Goal: Entertainment & Leisure: Consume media (video, audio)

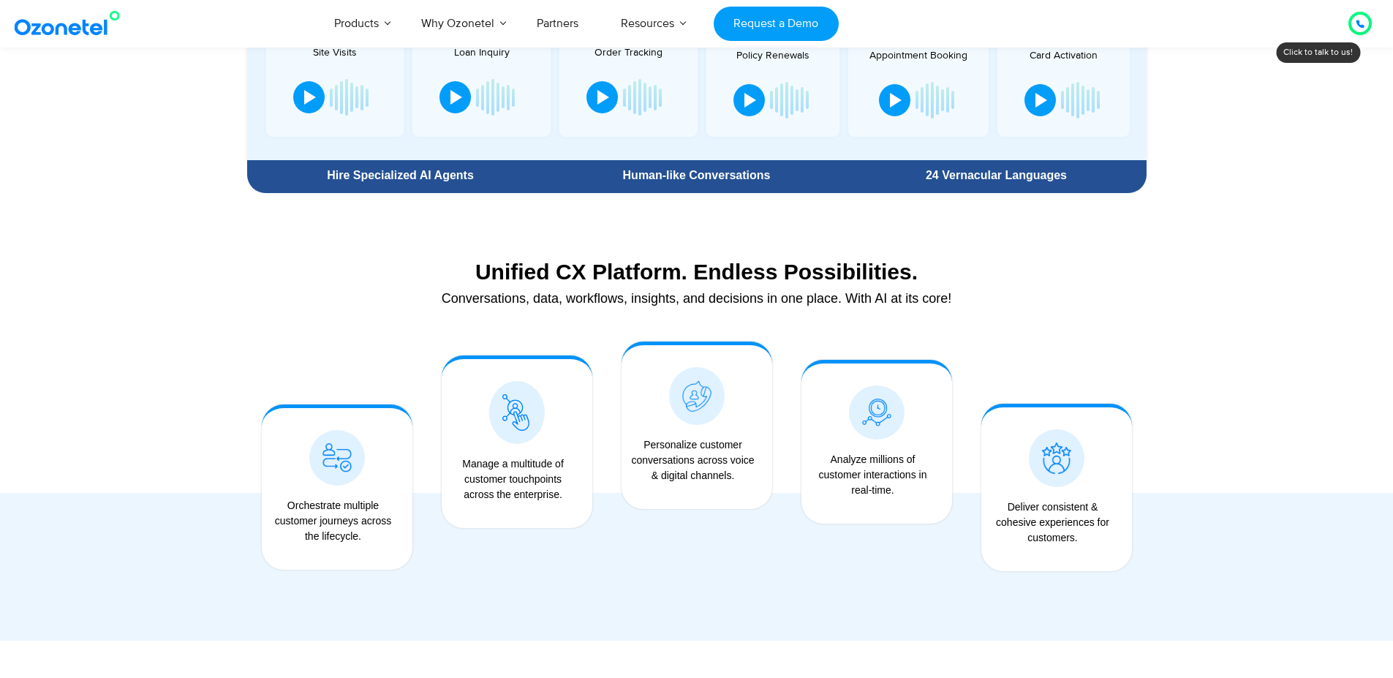
scroll to position [790, 0]
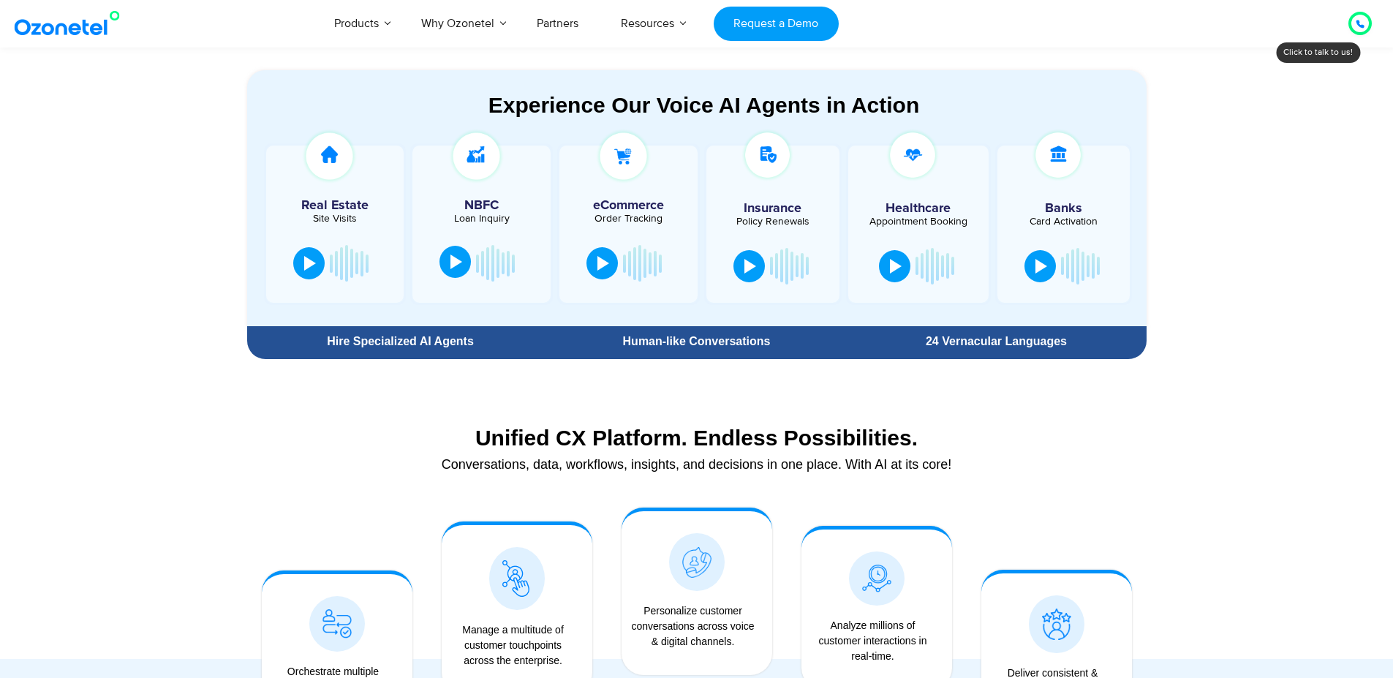
click at [451, 263] on div at bounding box center [457, 262] width 12 height 15
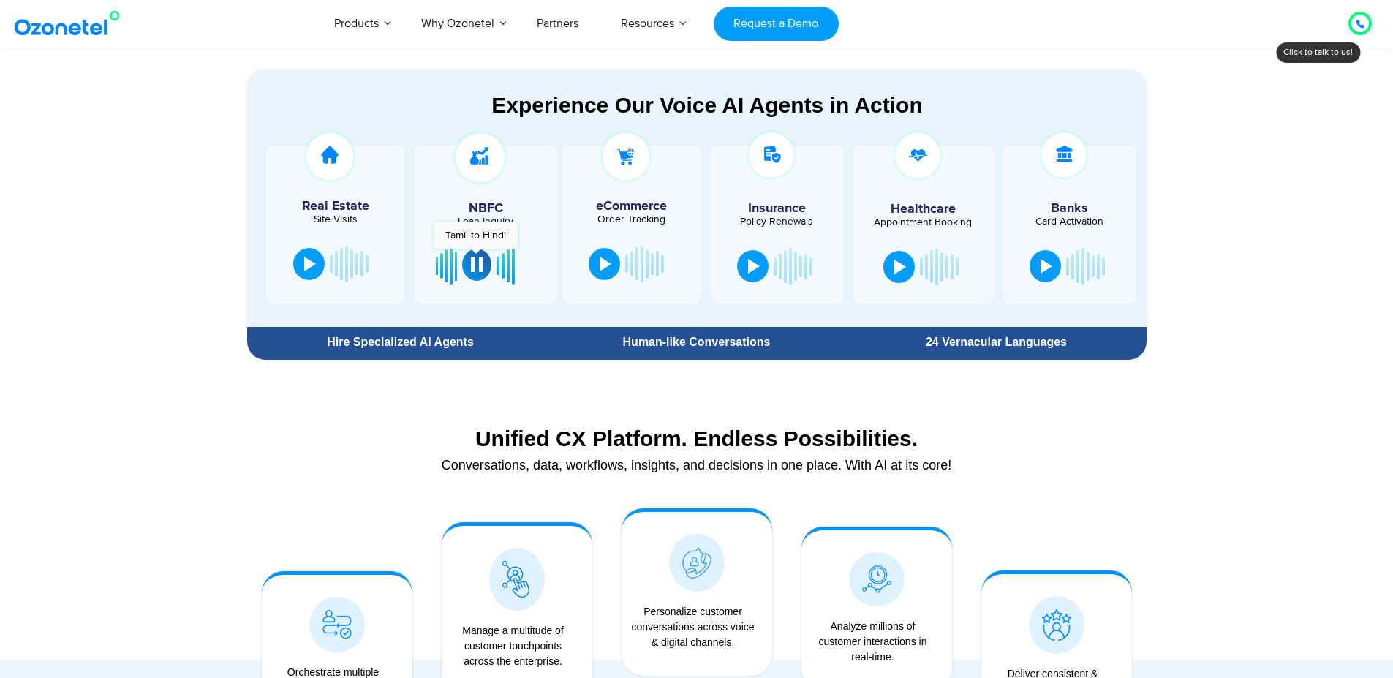
click at [475, 256] on button at bounding box center [476, 265] width 29 height 32
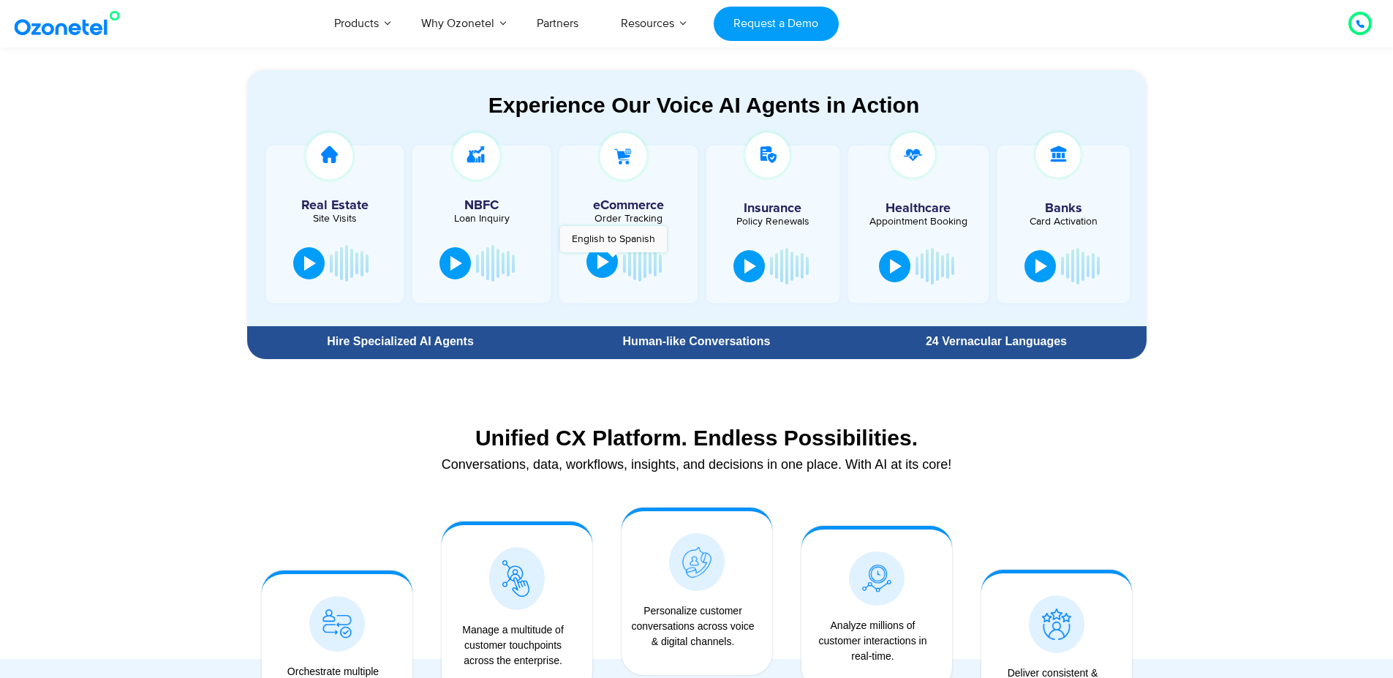
click at [613, 260] on button at bounding box center [602, 262] width 31 height 32
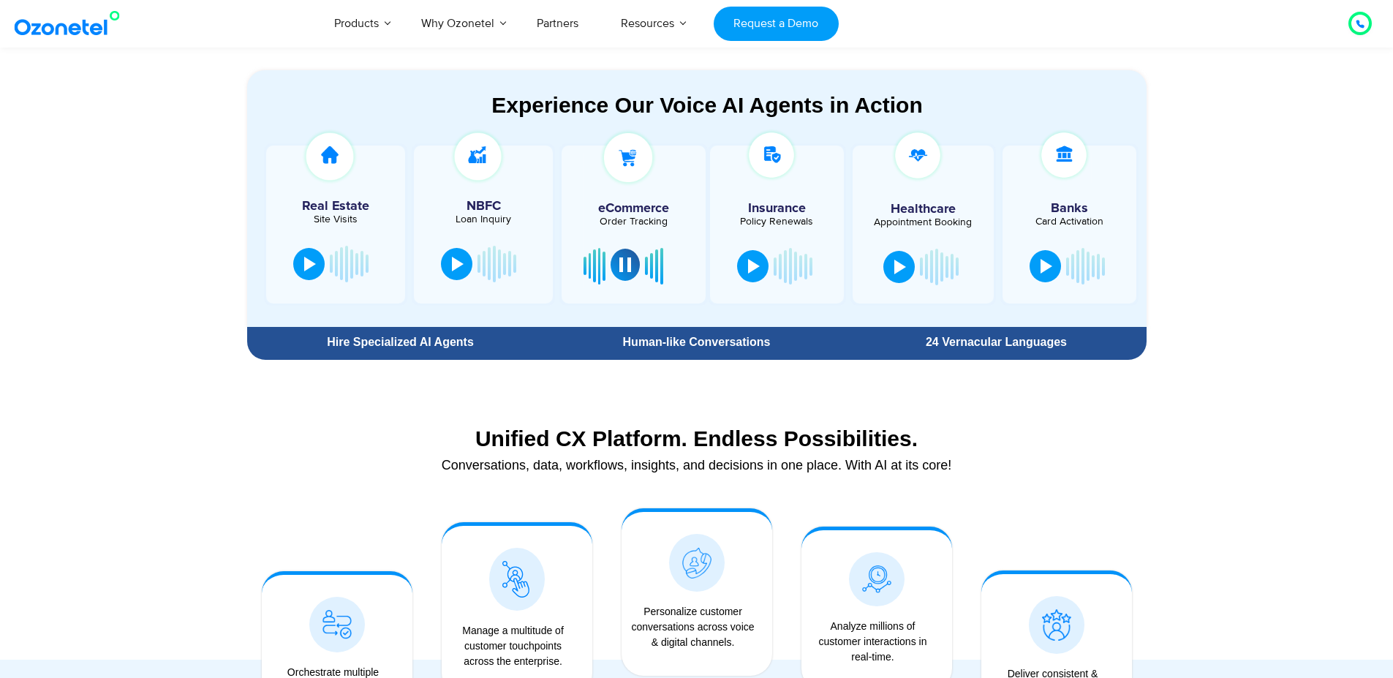
click at [620, 260] on div at bounding box center [626, 264] width 12 height 15
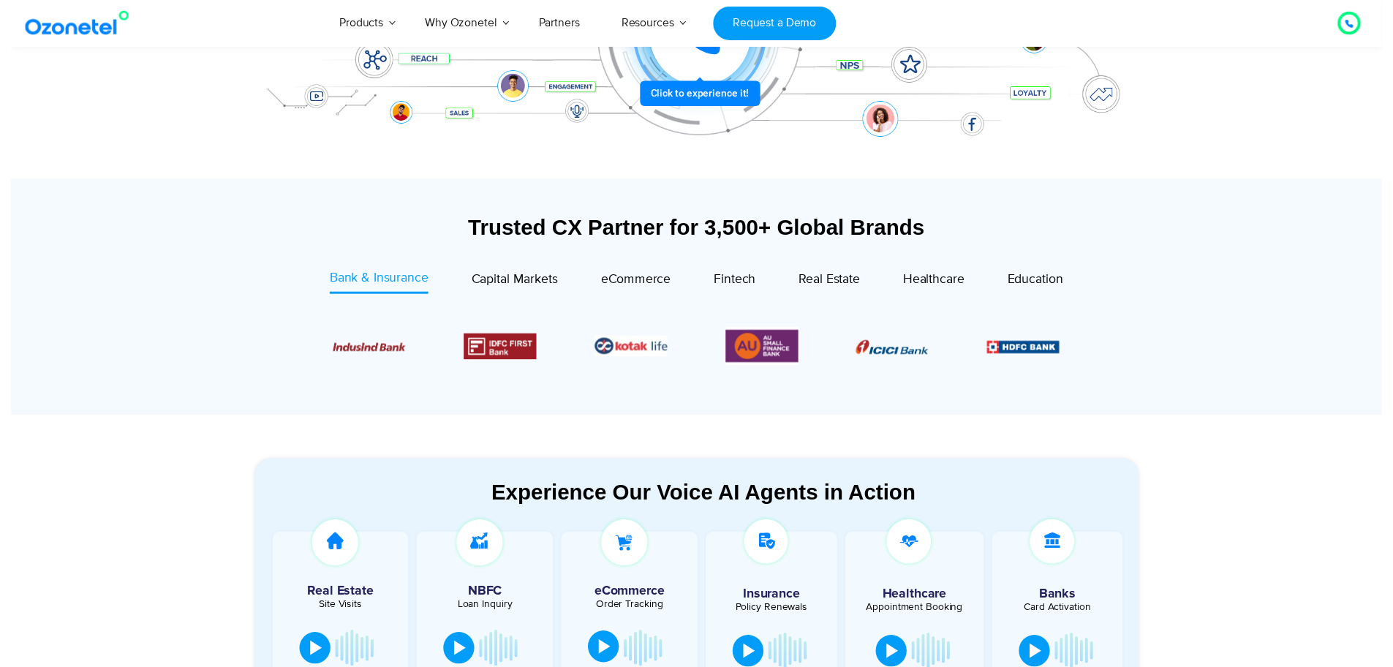
scroll to position [0, 0]
